Goal: Information Seeking & Learning: Learn about a topic

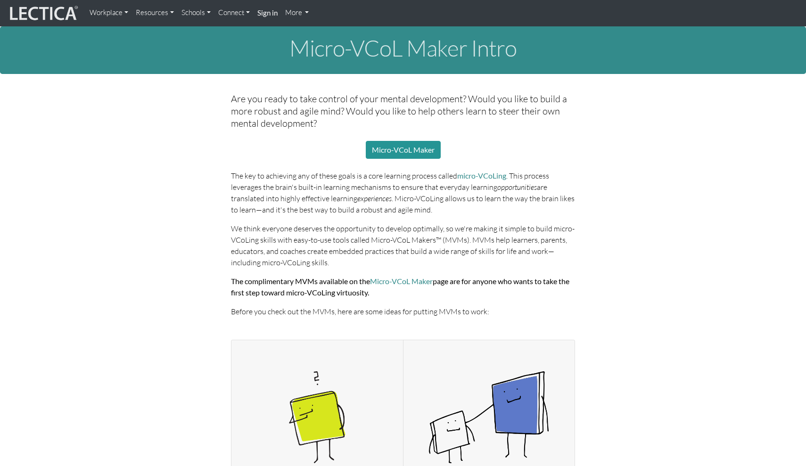
click at [157, 14] on link "Resources" at bounding box center [155, 13] width 46 height 18
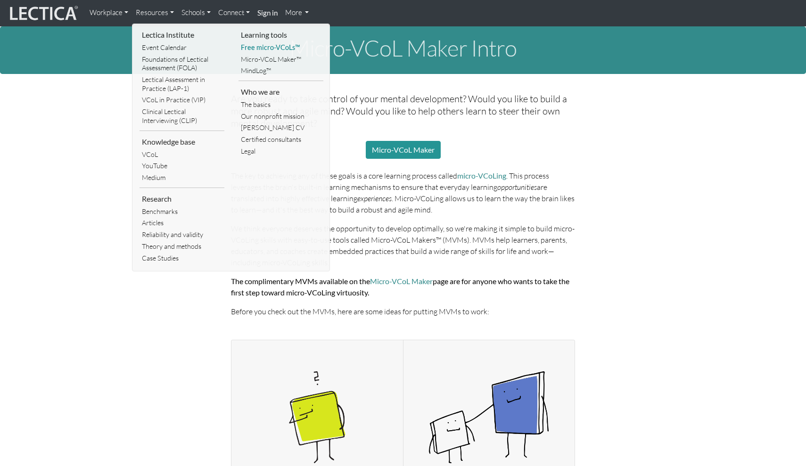
click at [273, 49] on link "Free micro-VCoLs™" at bounding box center [280, 48] width 85 height 12
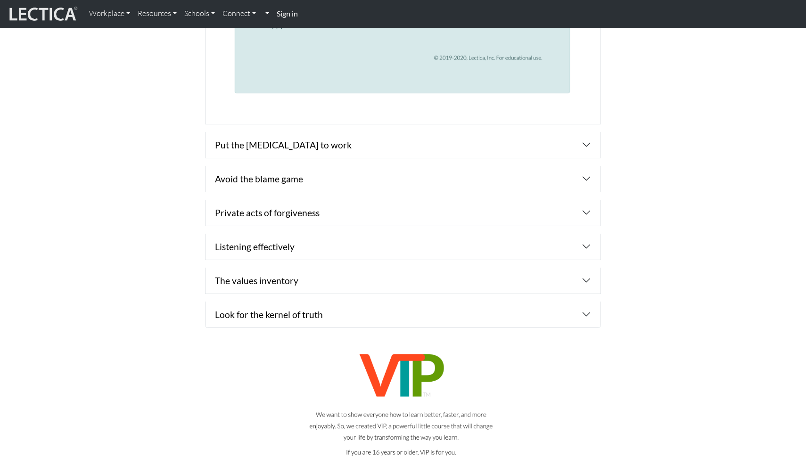
scroll to position [1466, 0]
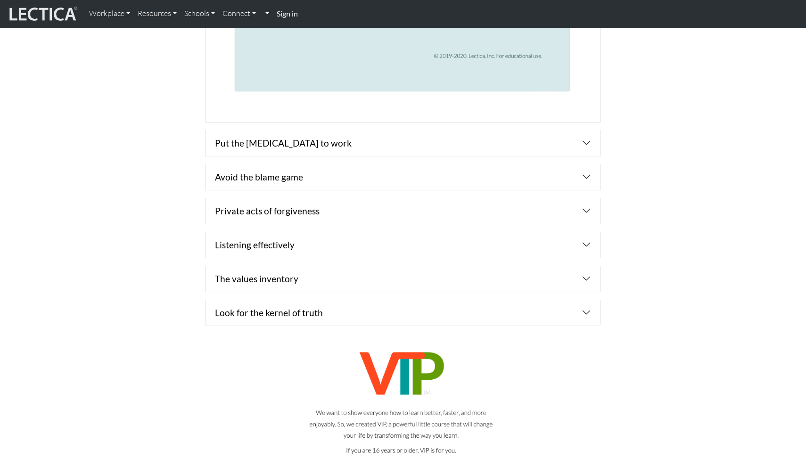
drag, startPoint x: 591, startPoint y: 140, endPoint x: 585, endPoint y: 139, distance: 5.7
click at [590, 140] on button "button" at bounding box center [402, 143] width 395 height 26
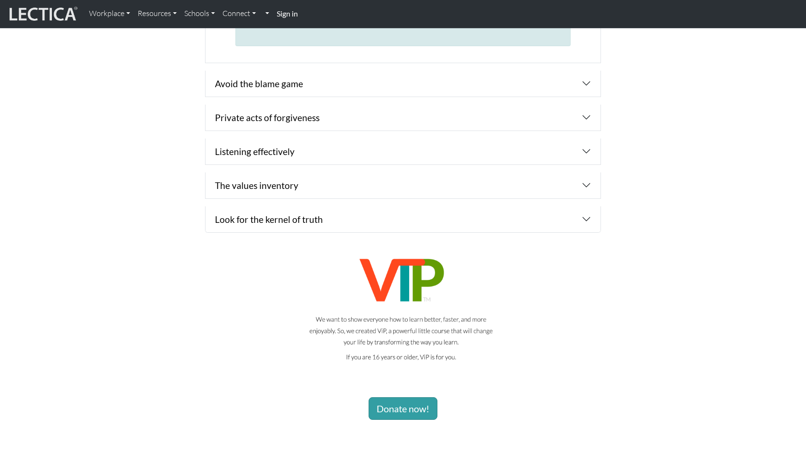
click at [588, 84] on button "button" at bounding box center [402, 84] width 395 height 26
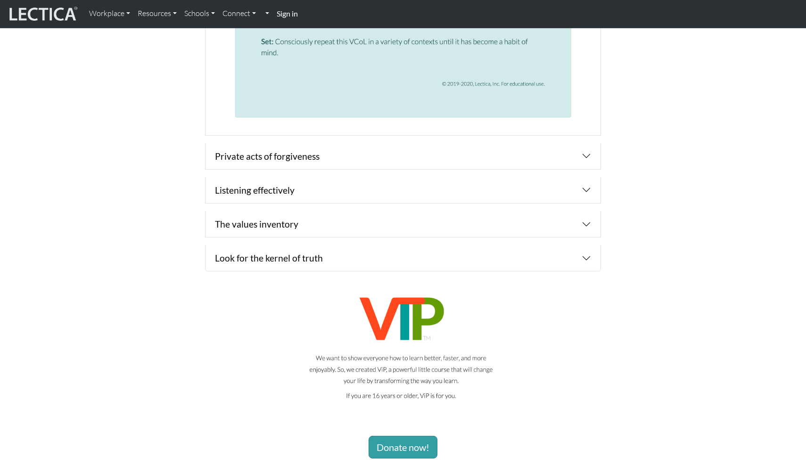
scroll to position [1640, 0]
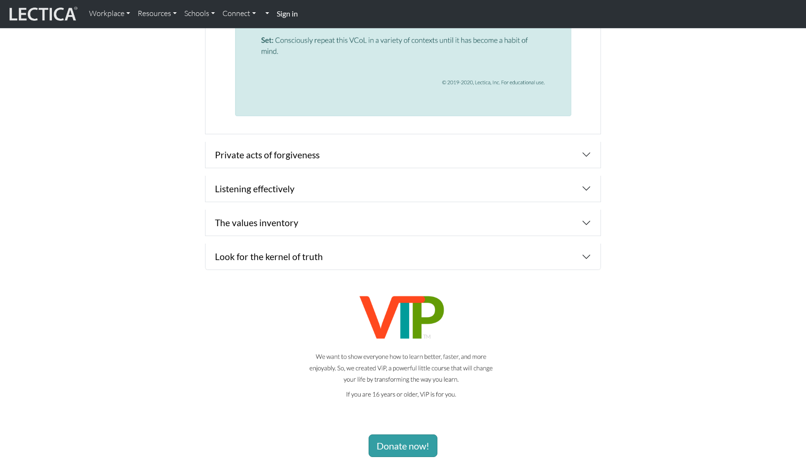
click at [571, 146] on button "button" at bounding box center [402, 155] width 395 height 26
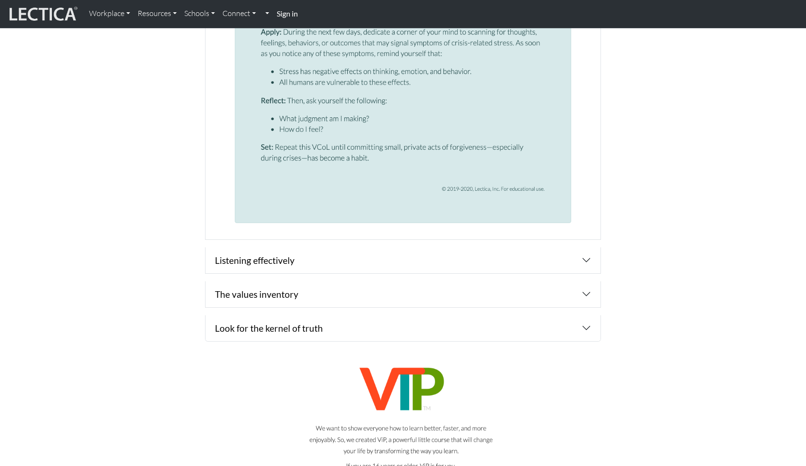
scroll to position [1376, 0]
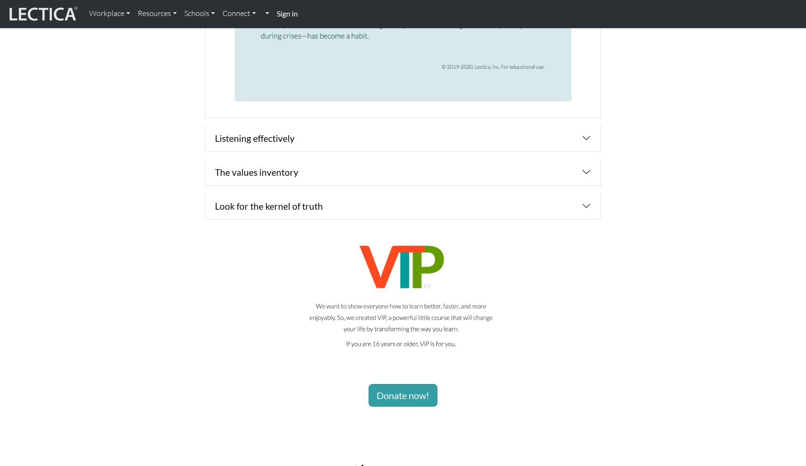
click at [582, 135] on button "button" at bounding box center [402, 138] width 395 height 26
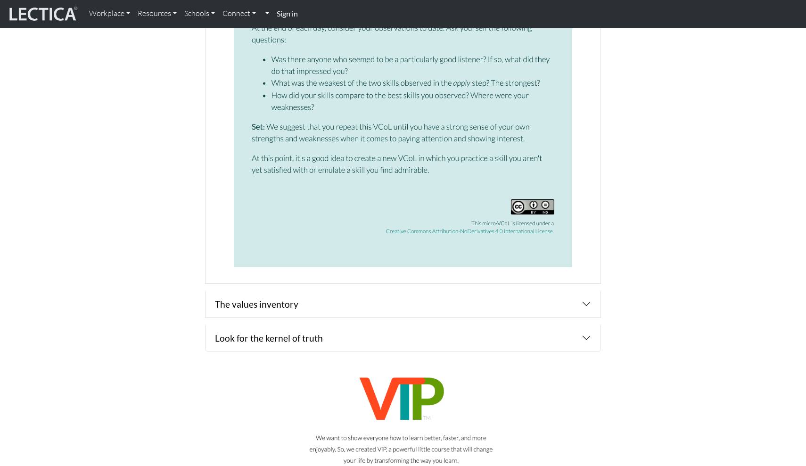
scroll to position [1724, 0]
click at [582, 301] on button "button" at bounding box center [402, 303] width 395 height 26
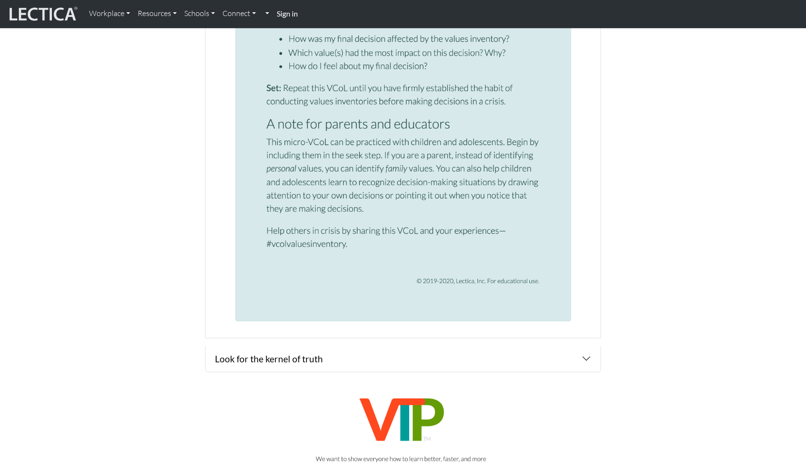
scroll to position [1624, 0]
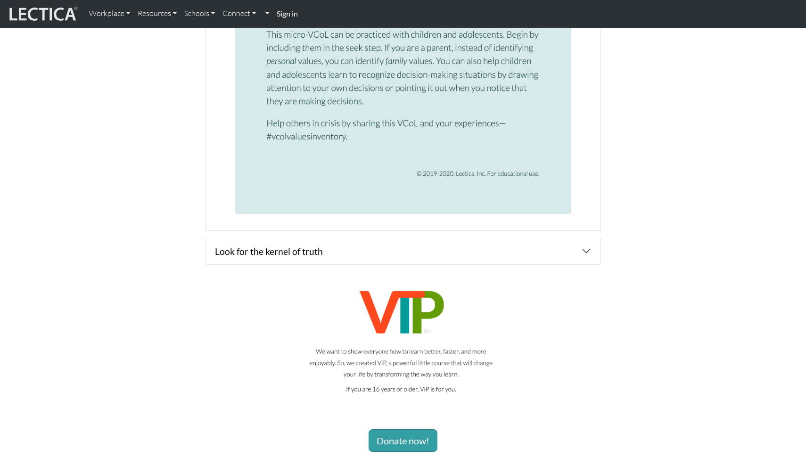
click at [584, 244] on button "button" at bounding box center [402, 251] width 395 height 26
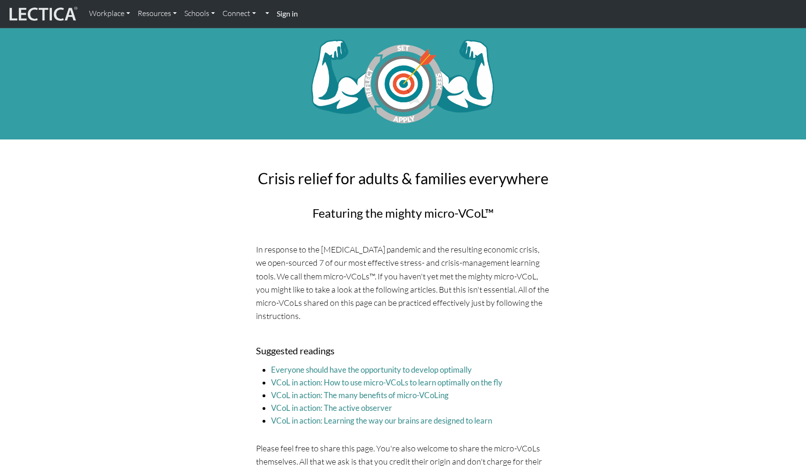
scroll to position [0, 0]
click at [125, 17] on link "Workplace" at bounding box center [109, 14] width 49 height 20
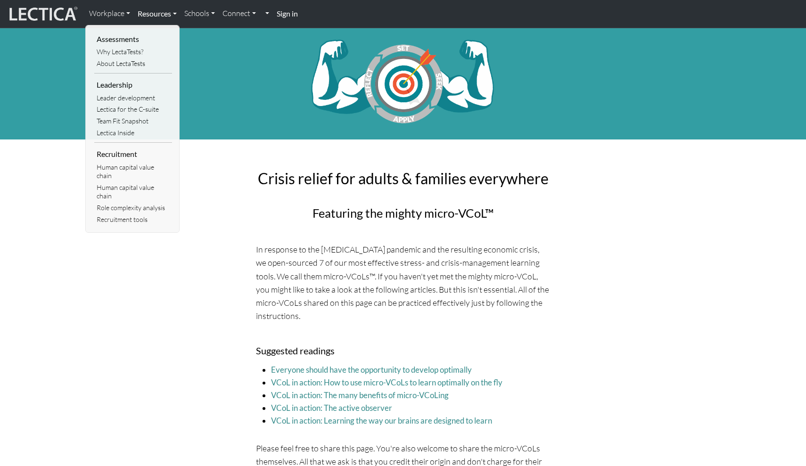
click at [163, 16] on link "Resources" at bounding box center [157, 14] width 47 height 20
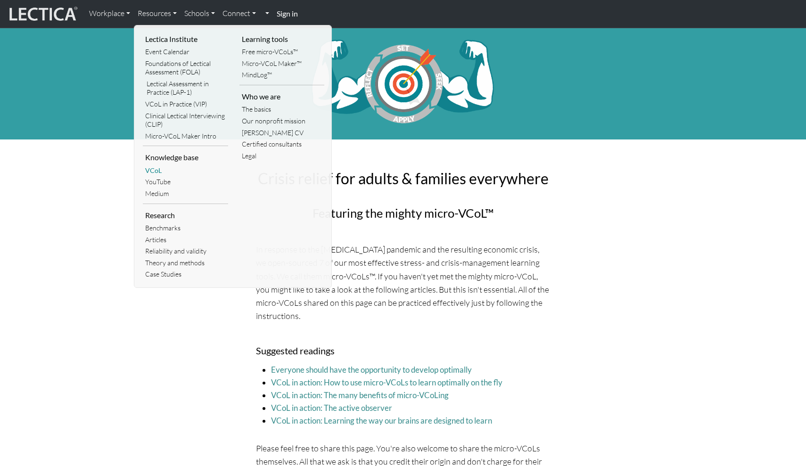
click at [163, 167] on link "VCoL" at bounding box center [185, 171] width 85 height 12
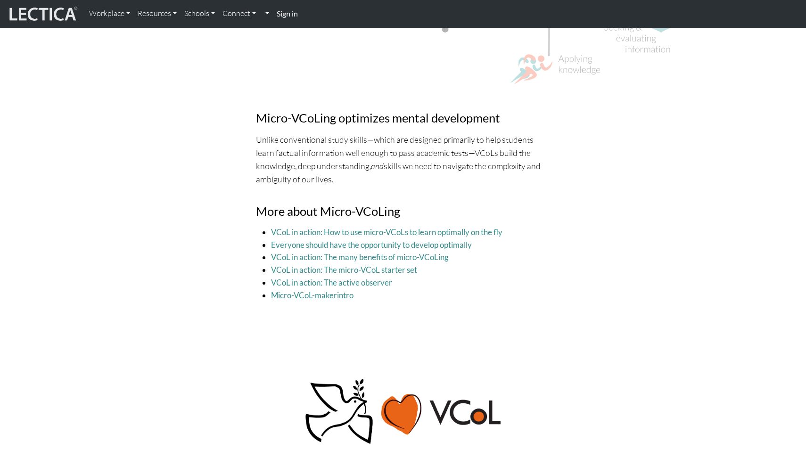
scroll to position [3072, 0]
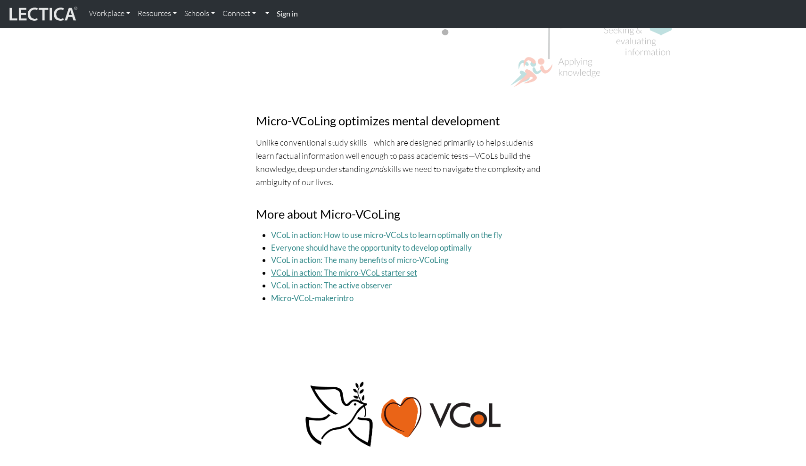
click at [347, 268] on link "VCoL in action: The micro-VCoL starter set" at bounding box center [344, 273] width 146 height 10
click at [337, 280] on link "VCoL in action: The active observer" at bounding box center [331, 285] width 121 height 10
click at [426, 255] on link "VCoL in action: The many benefits of micro-VCoLing" at bounding box center [360, 260] width 178 height 10
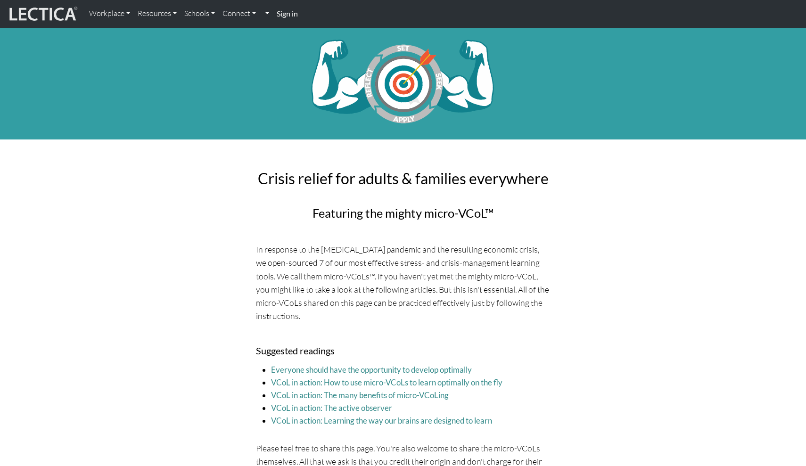
click at [50, 16] on img at bounding box center [42, 14] width 71 height 18
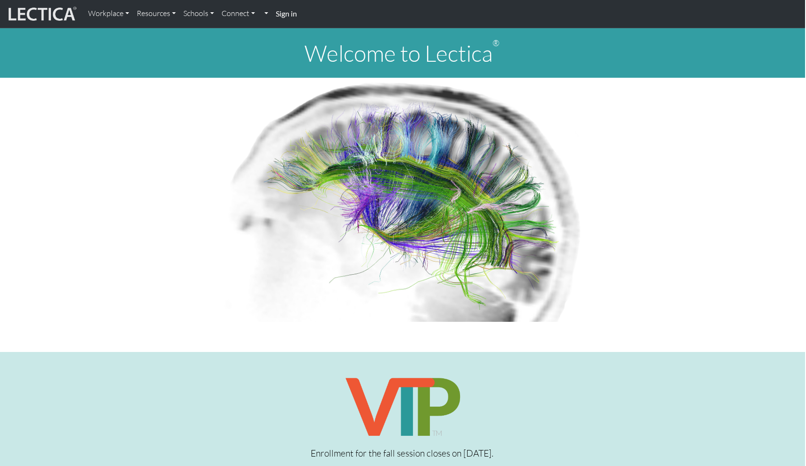
scroll to position [0, 1]
click at [172, 12] on link "Resources" at bounding box center [156, 14] width 47 height 20
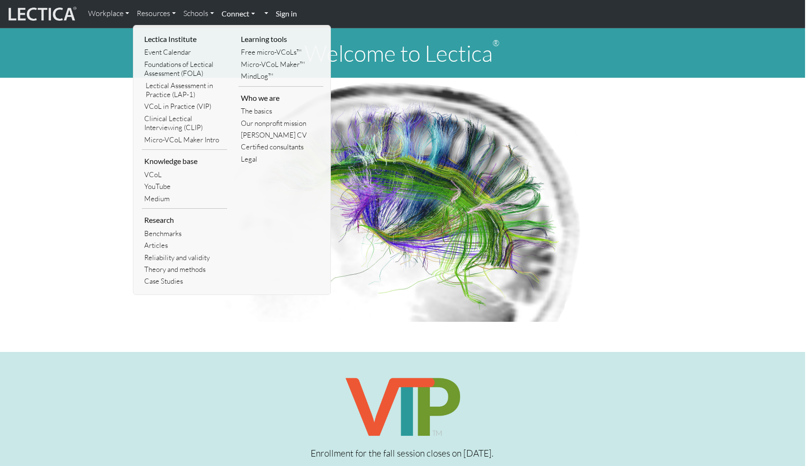
click at [237, 16] on link "Connect" at bounding box center [238, 14] width 41 height 20
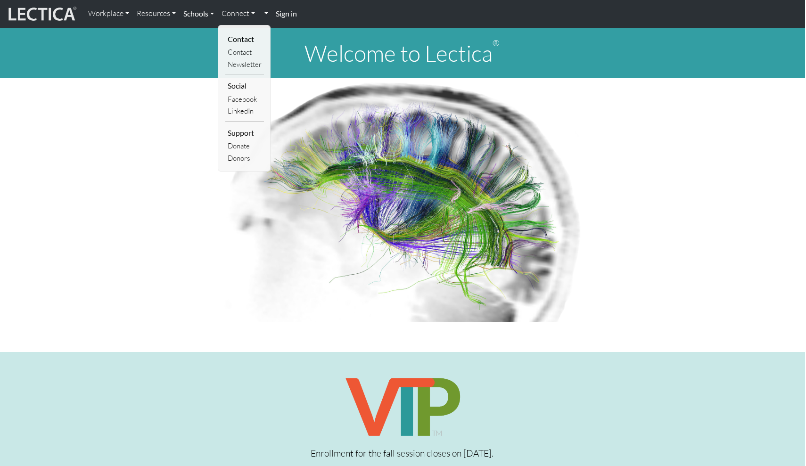
click at [203, 15] on link "Schools" at bounding box center [199, 14] width 38 height 20
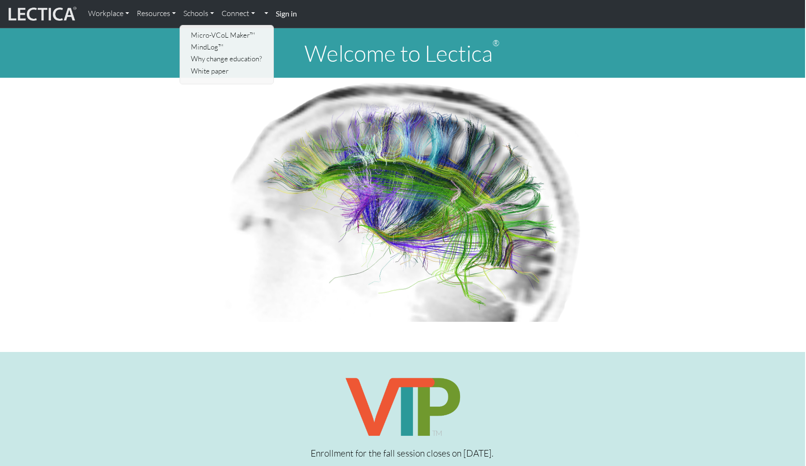
scroll to position [0, 2]
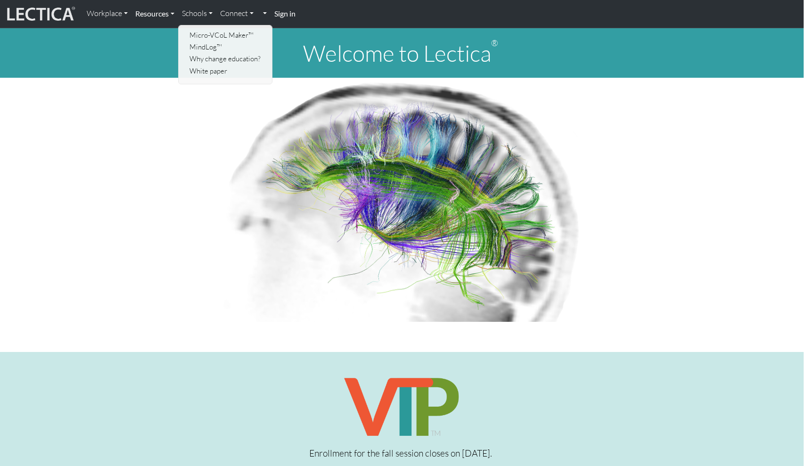
click at [144, 13] on link "Resources" at bounding box center [154, 14] width 47 height 20
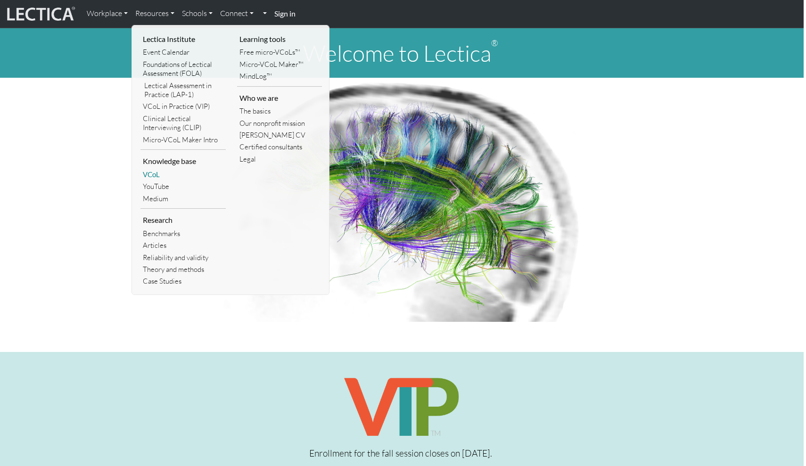
click at [160, 171] on link "VCoL" at bounding box center [182, 175] width 85 height 12
